Goal: Go to known website: Access a specific website the user already knows

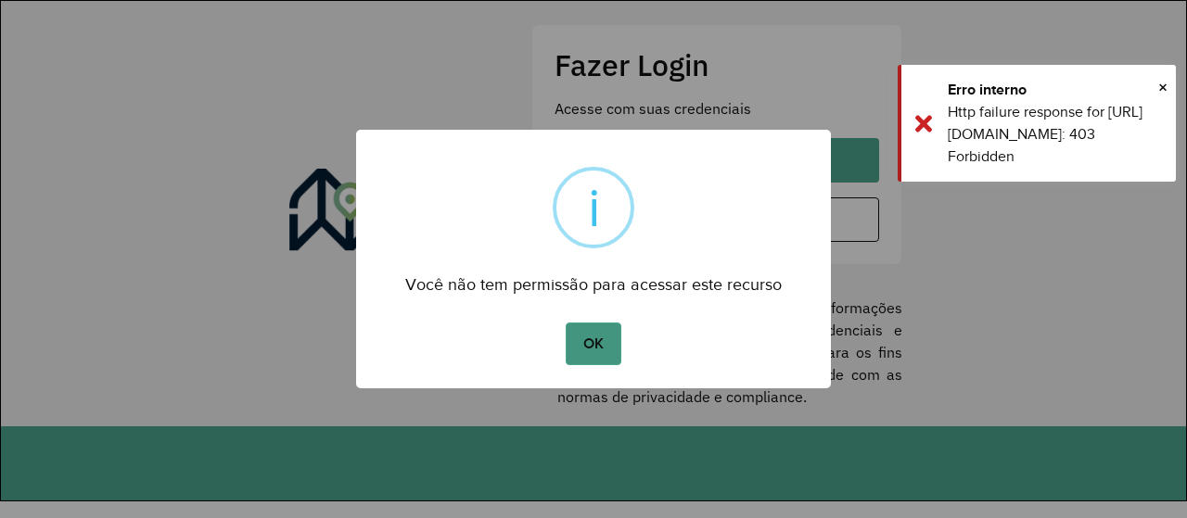
click at [575, 353] on button "OK" at bounding box center [593, 344] width 55 height 43
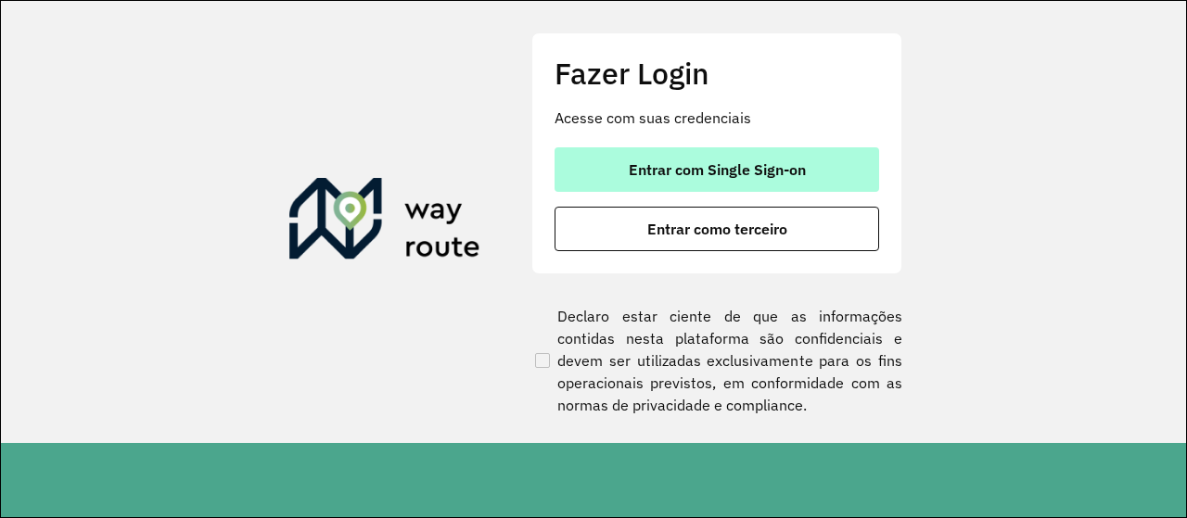
click at [684, 177] on span "Entrar com Single Sign-on" at bounding box center [717, 169] width 177 height 15
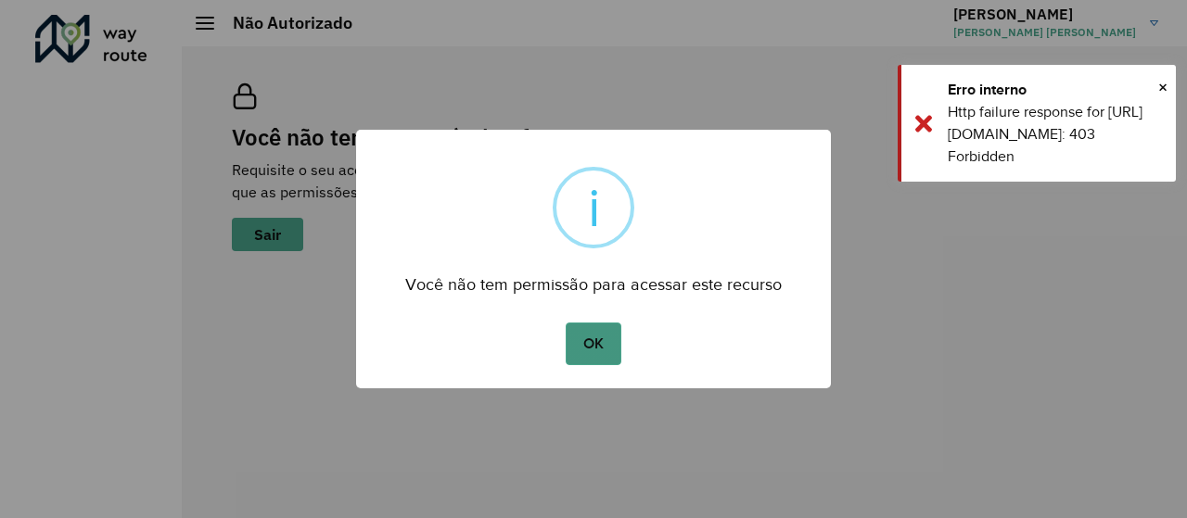
click at [571, 348] on button "OK" at bounding box center [593, 344] width 55 height 43
